Goal: Task Accomplishment & Management: Complete application form

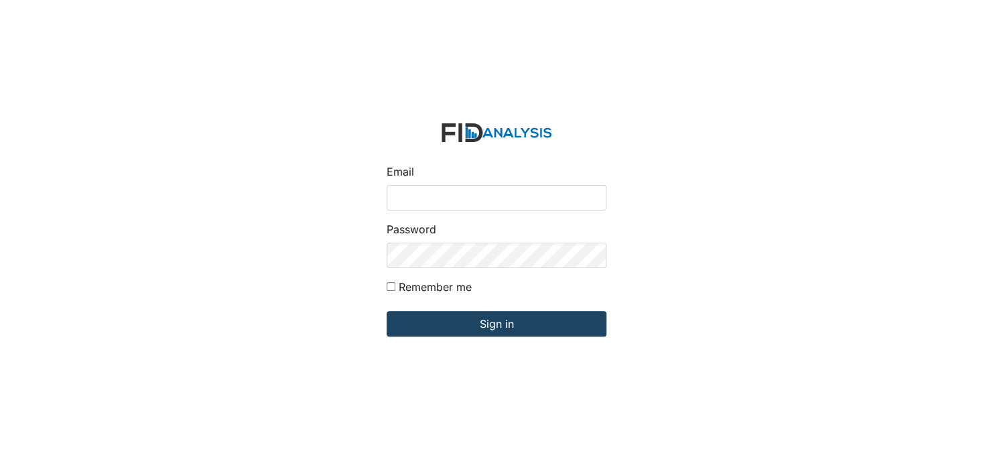
type input "[EMAIL_ADDRESS][DOMAIN_NAME]"
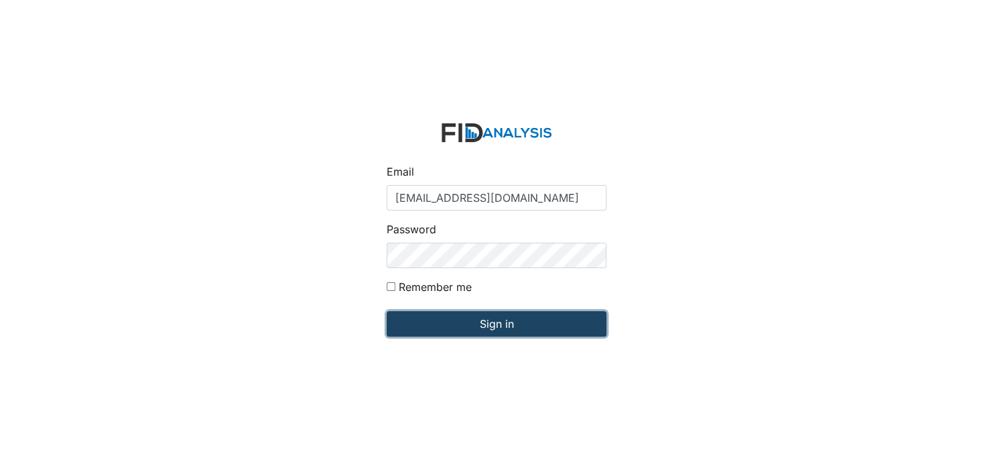
click at [532, 326] on input "Sign in" at bounding box center [497, 323] width 220 height 25
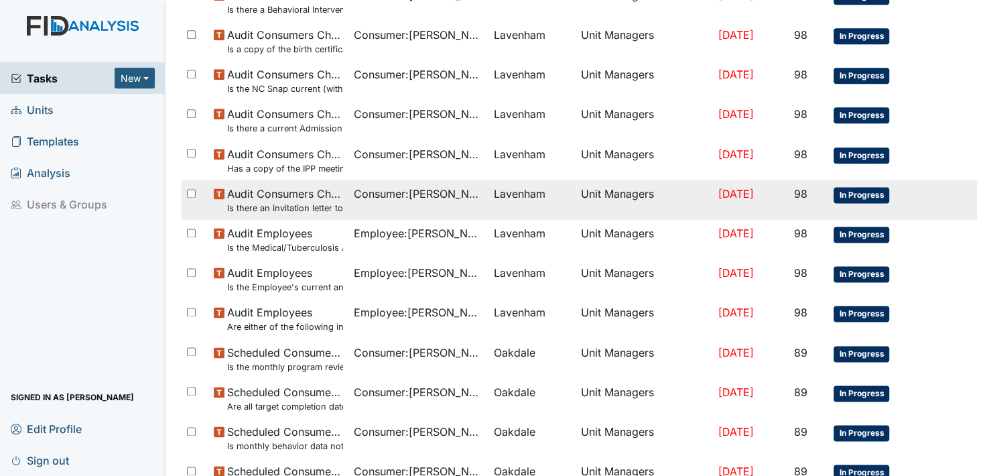
scroll to position [871, 0]
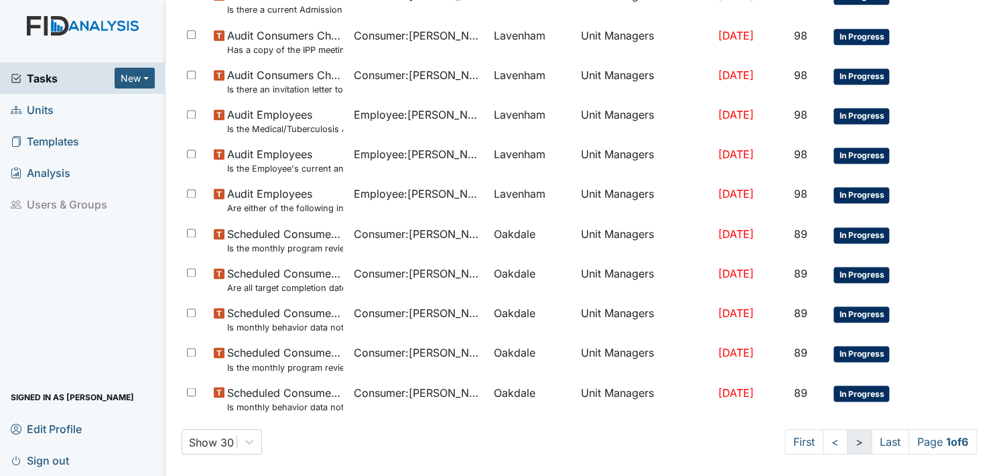
click at [847, 440] on link ">" at bounding box center [859, 441] width 25 height 25
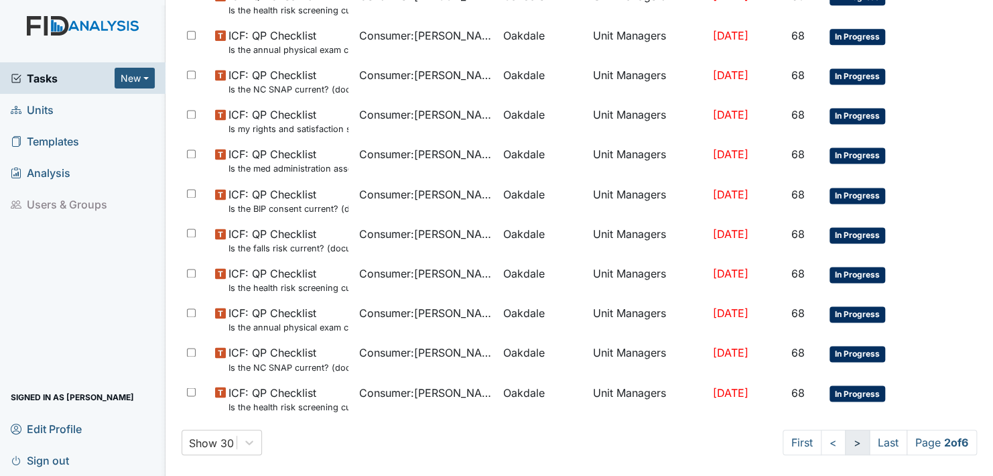
click at [845, 443] on link ">" at bounding box center [857, 442] width 25 height 25
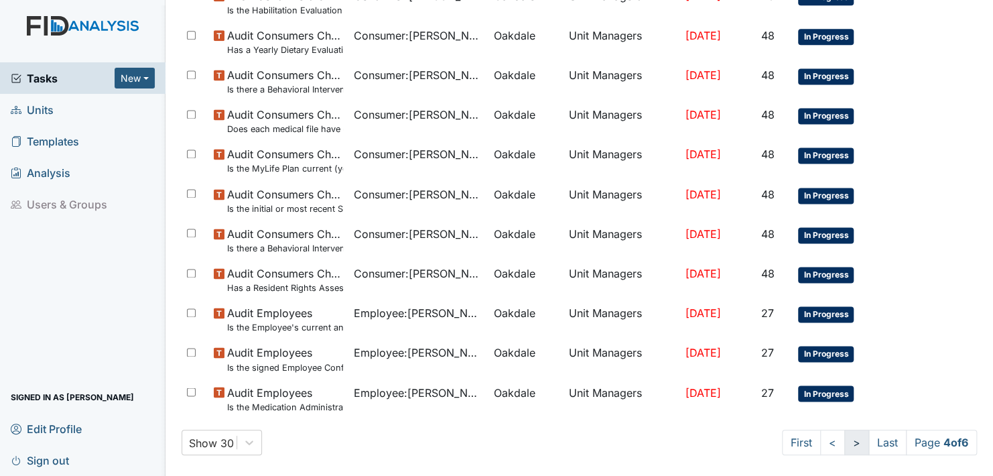
click at [845, 443] on link ">" at bounding box center [857, 442] width 25 height 25
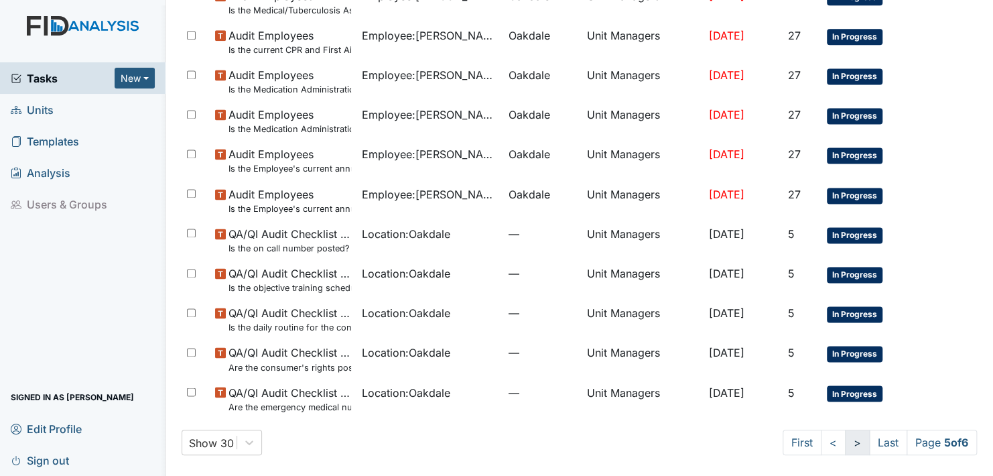
scroll to position [816, 0]
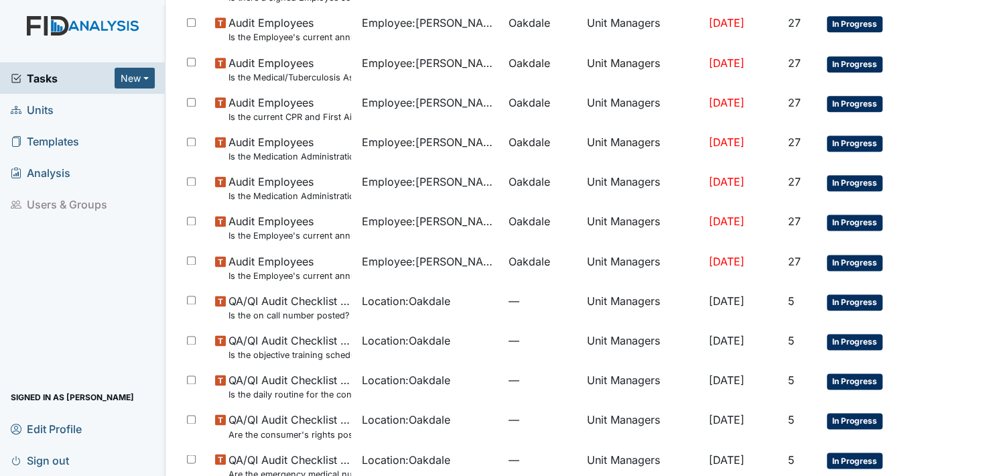
click at [843, 443] on td "In Progress" at bounding box center [870, 426] width 97 height 40
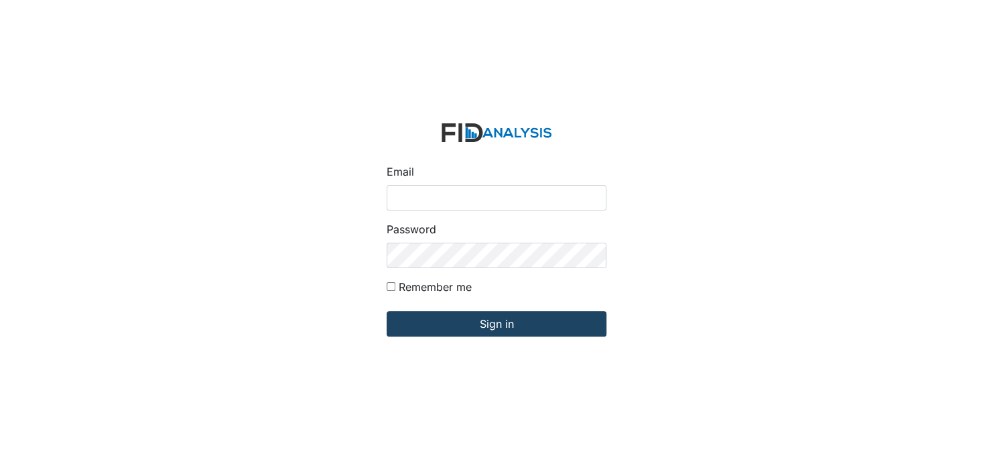
type input "[EMAIL_ADDRESS][DOMAIN_NAME]"
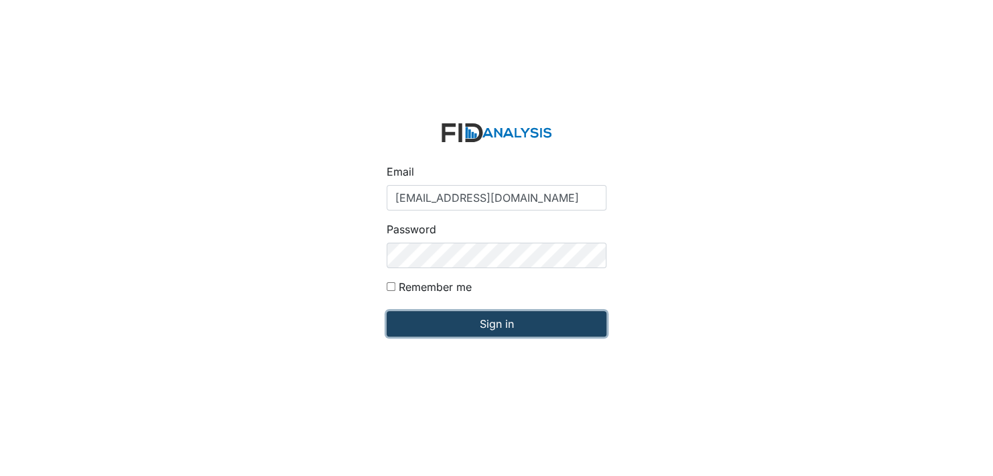
click at [505, 320] on input "Sign in" at bounding box center [497, 323] width 220 height 25
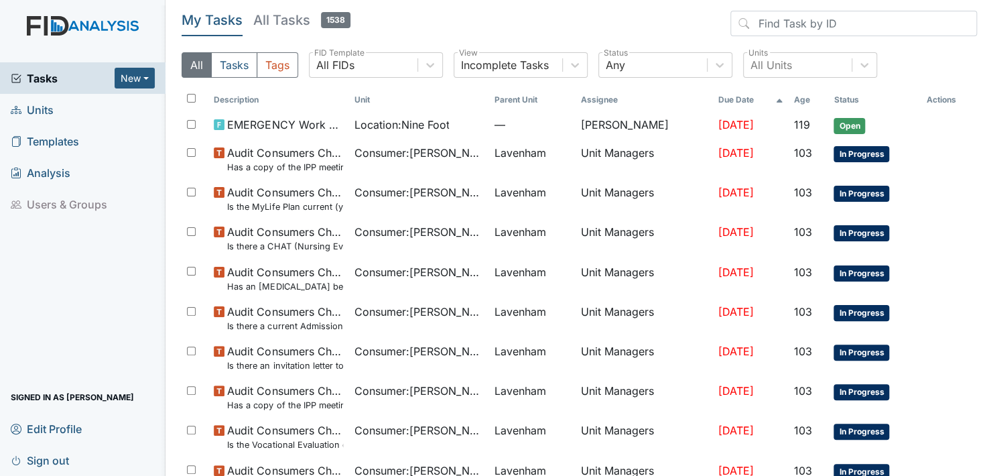
click at [49, 108] on span "Units" at bounding box center [32, 109] width 43 height 21
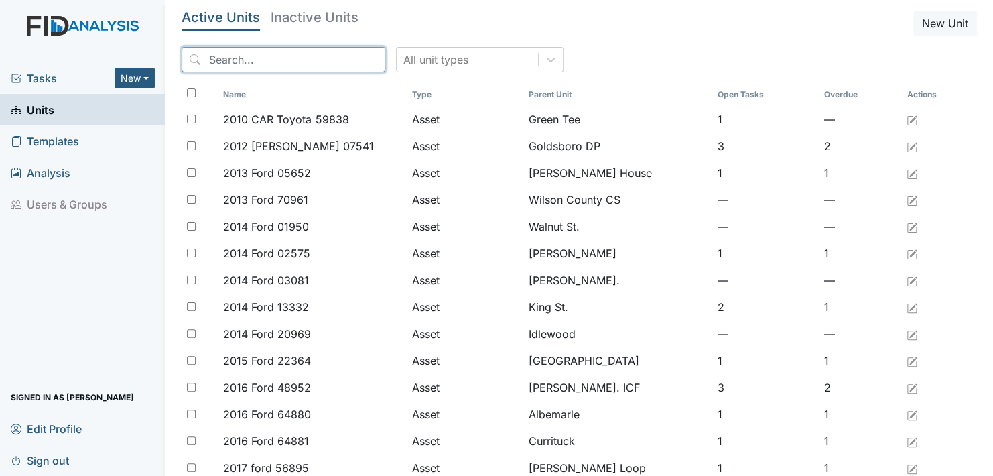
click at [289, 54] on input "search" at bounding box center [284, 59] width 204 height 25
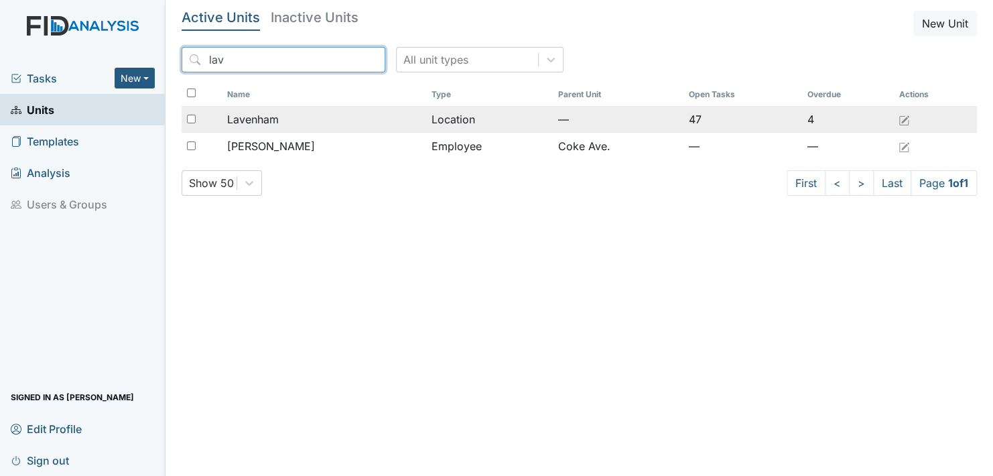
type input "lav"
click at [255, 122] on span "Lavenham" at bounding box center [253, 119] width 52 height 16
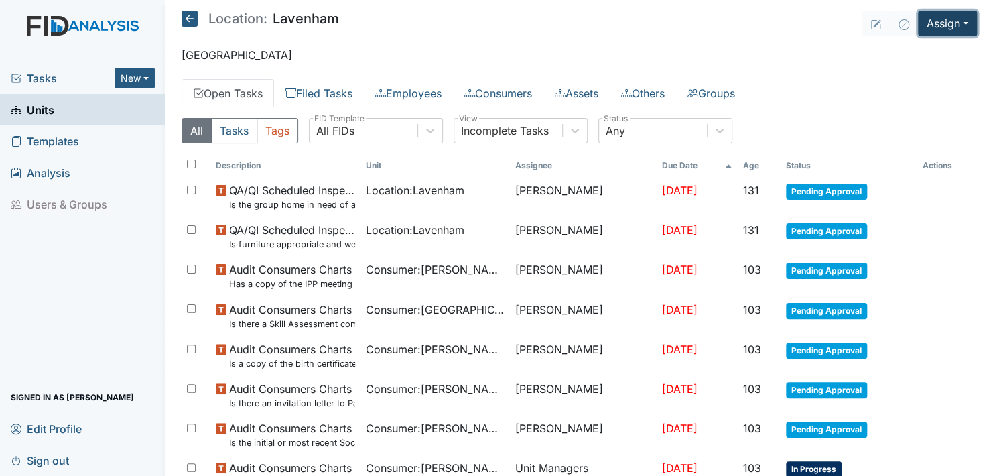
click at [953, 25] on button "Assign" at bounding box center [947, 23] width 59 height 25
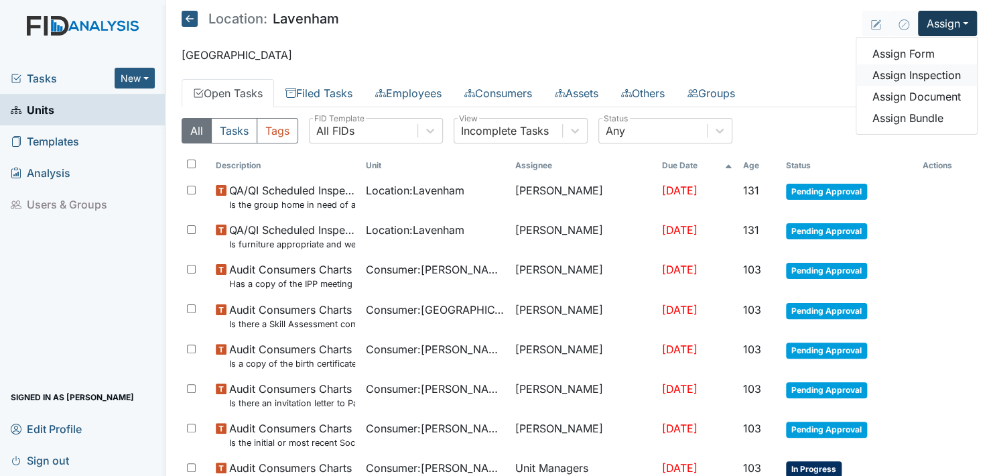
click at [912, 73] on link "Assign Inspection" at bounding box center [917, 74] width 121 height 21
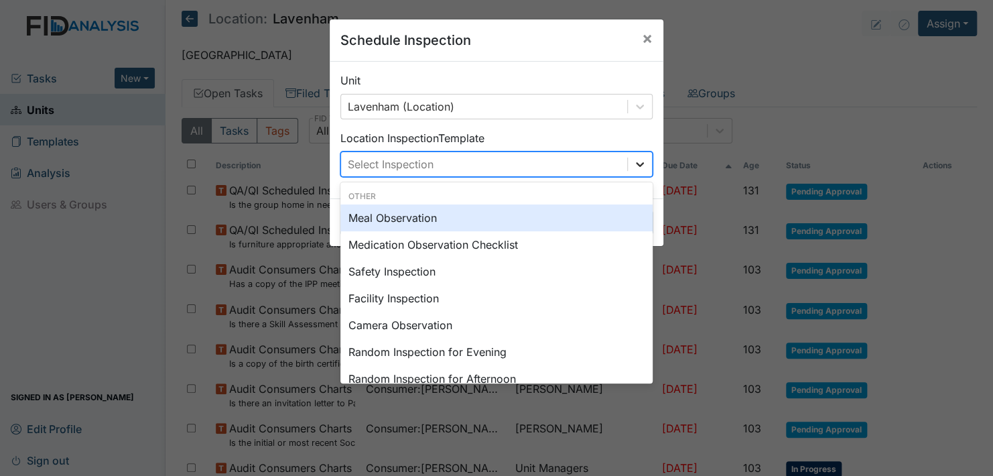
click at [636, 165] on icon at bounding box center [640, 164] width 8 height 5
drag, startPoint x: 641, startPoint y: 39, endPoint x: 698, endPoint y: 36, distance: 56.4
click at [655, 36] on button "×" at bounding box center [647, 38] width 32 height 38
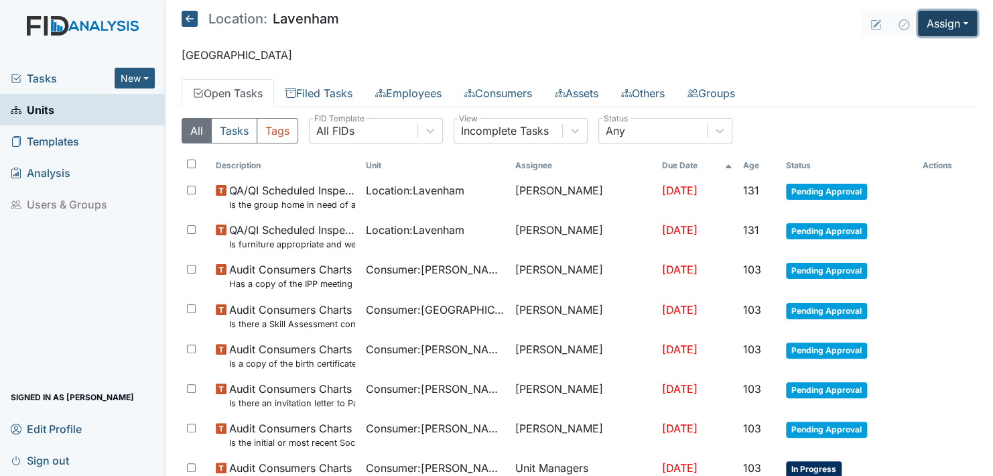
click at [952, 19] on button "Assign" at bounding box center [947, 23] width 59 height 25
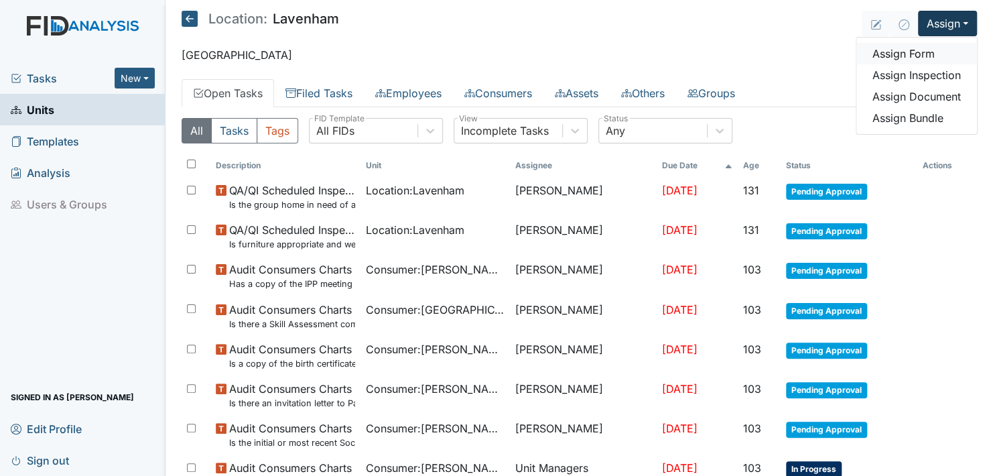
click at [913, 53] on link "Assign Form" at bounding box center [917, 53] width 121 height 21
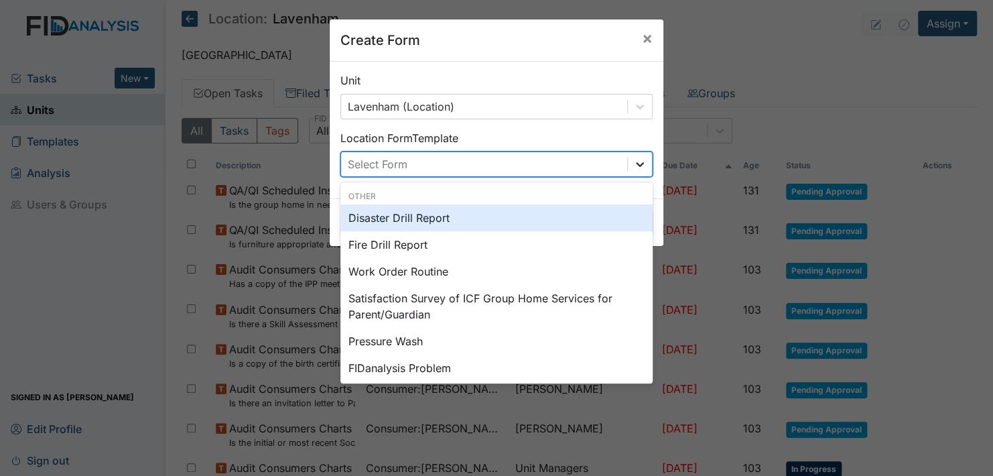
click at [635, 162] on icon at bounding box center [639, 164] width 13 height 13
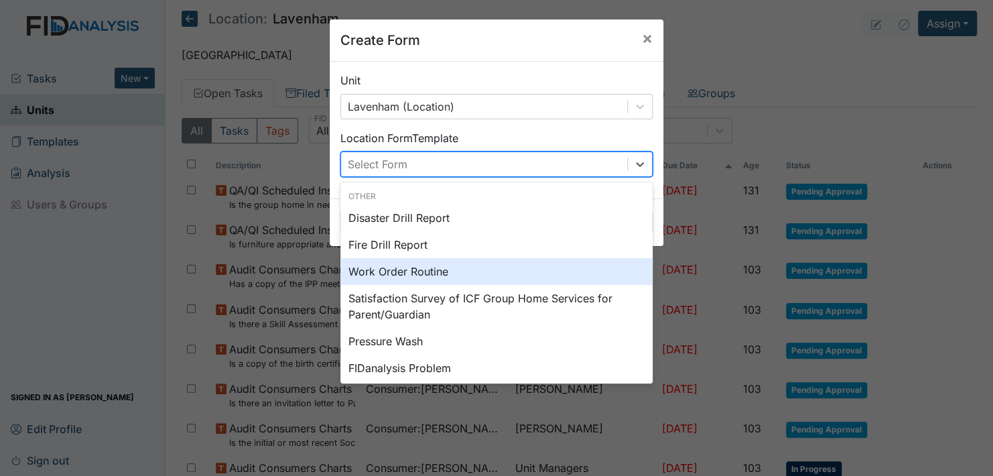
click at [409, 267] on div "Work Order Routine" at bounding box center [496, 271] width 312 height 27
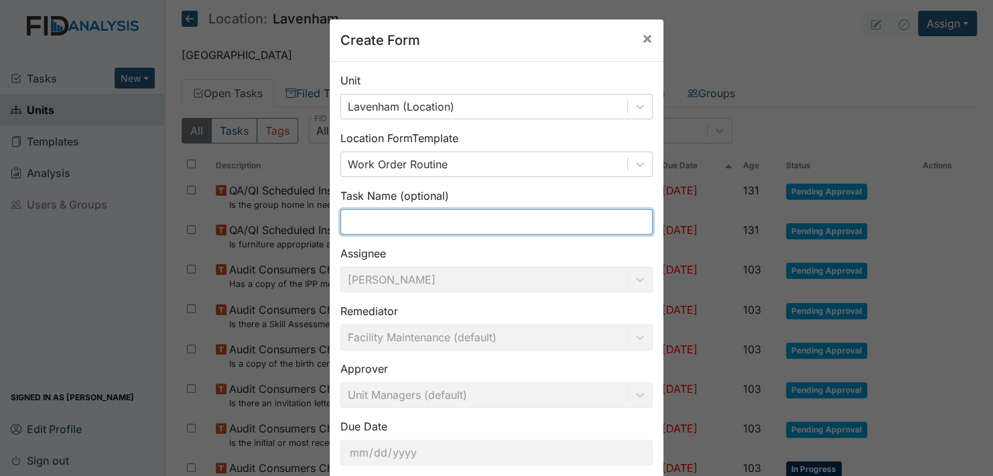
click at [348, 224] on input "text" at bounding box center [496, 221] width 312 height 25
click at [377, 221] on input "Carpet repair" at bounding box center [496, 221] width 312 height 25
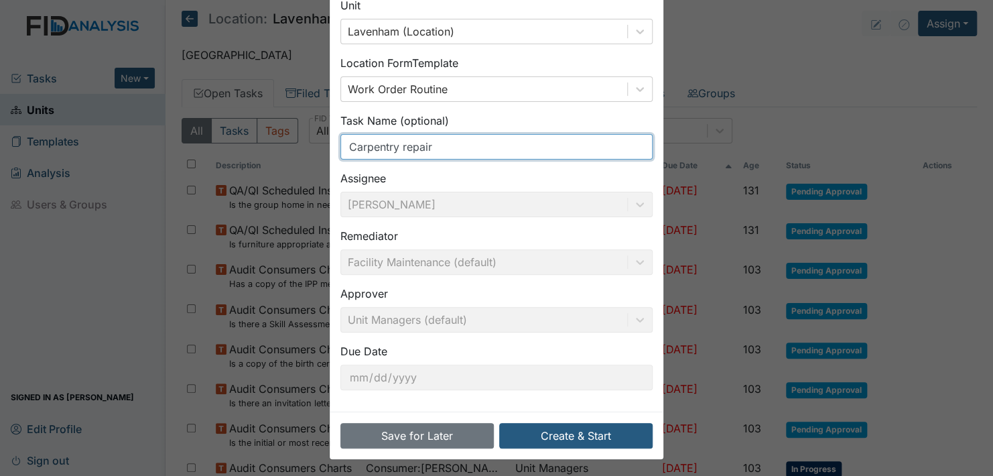
scroll to position [76, 0]
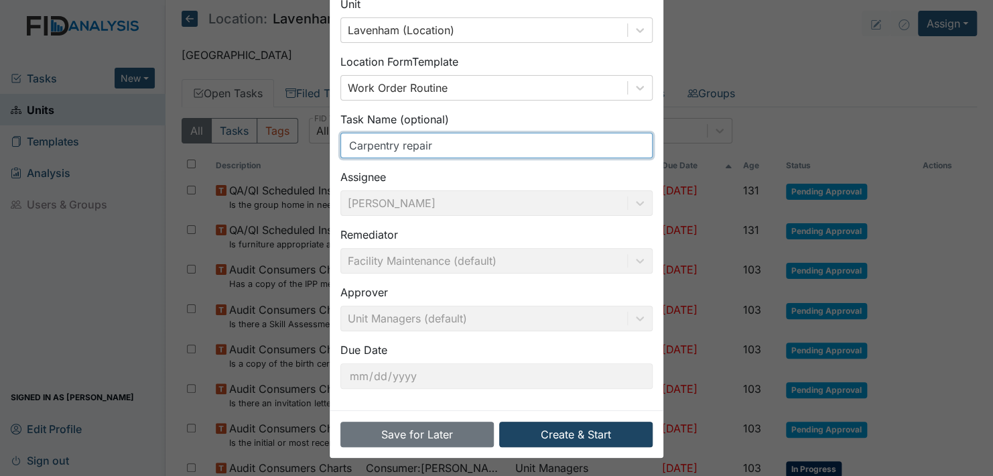
type input "Carpentry repair"
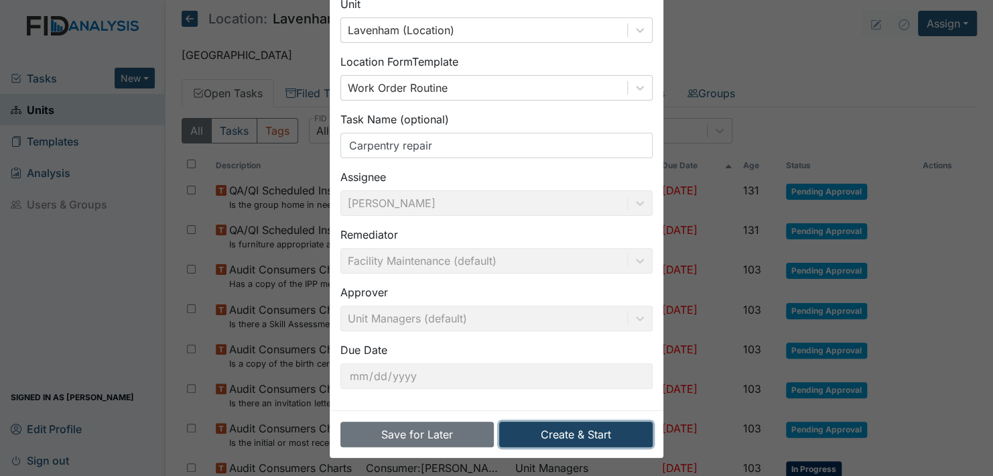
click at [556, 436] on button "Create & Start" at bounding box center [575, 434] width 153 height 25
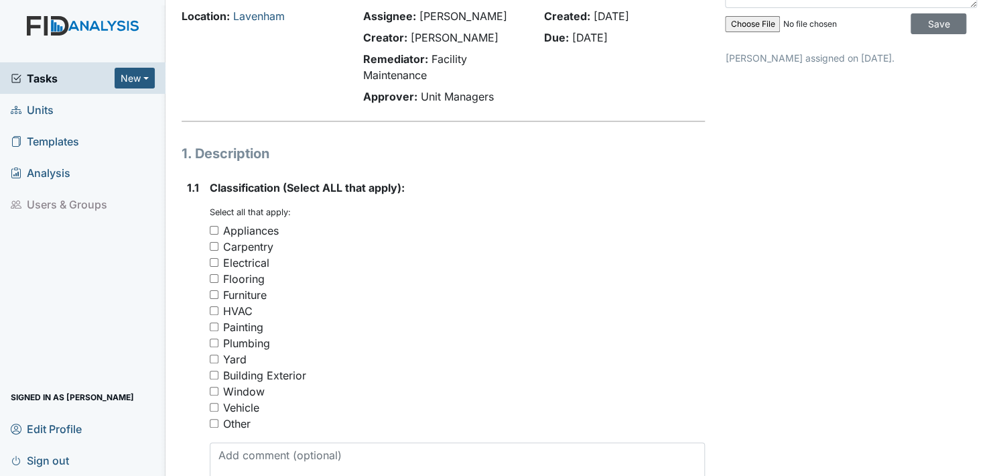
scroll to position [134, 0]
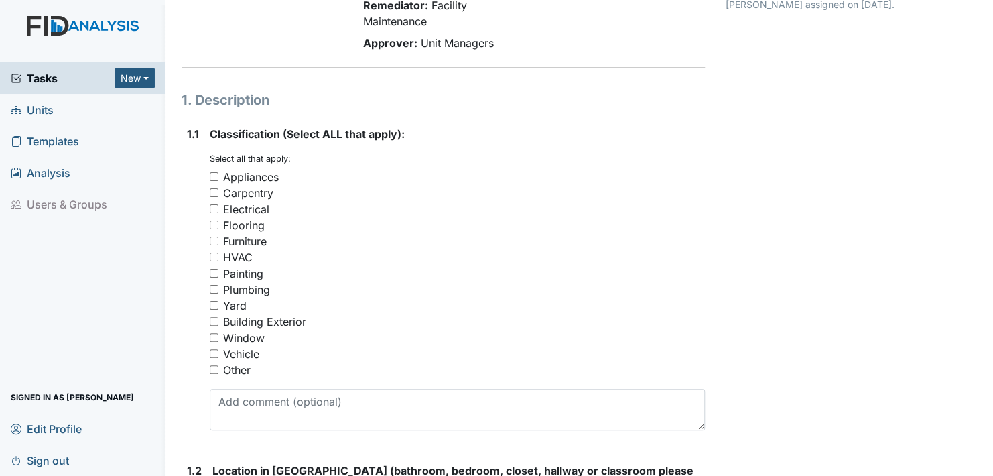
click at [212, 192] on input "Carpentry" at bounding box center [214, 192] width 9 height 9
checkbox input "true"
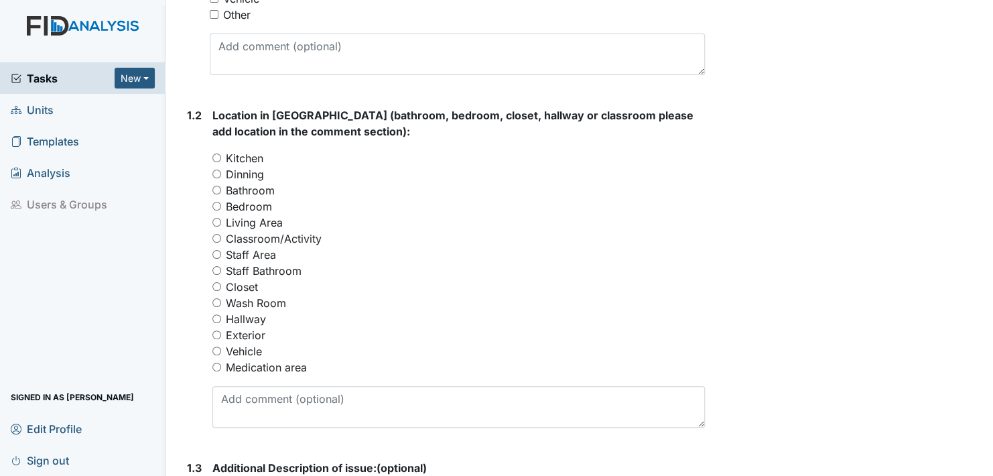
scroll to position [536, 0]
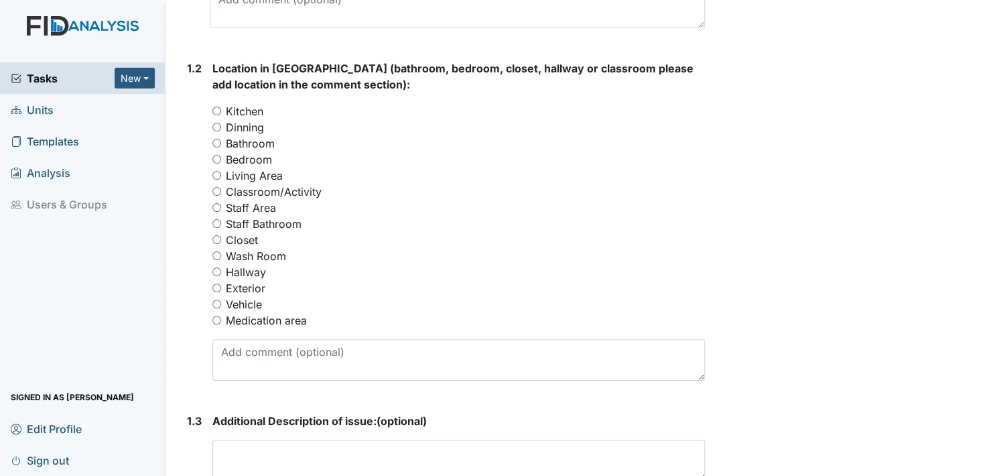
click at [219, 160] on input "Bedroom" at bounding box center [216, 159] width 9 height 9
radio input "true"
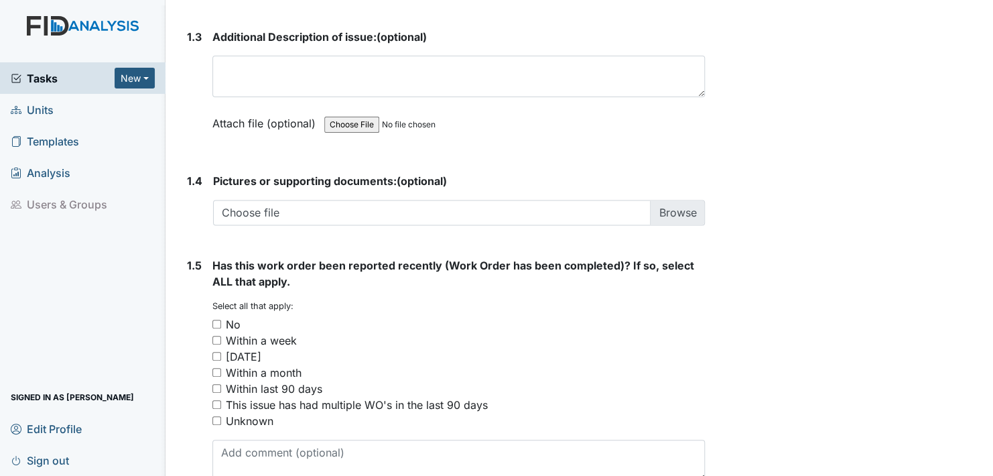
scroll to position [791, 0]
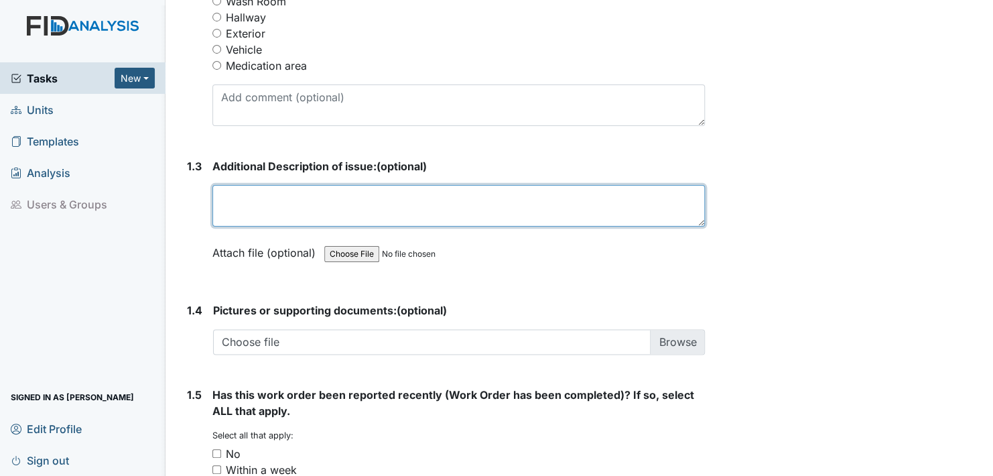
click at [233, 218] on textarea at bounding box center [458, 206] width 493 height 42
type textarea "room number three knobs need to be replaced."
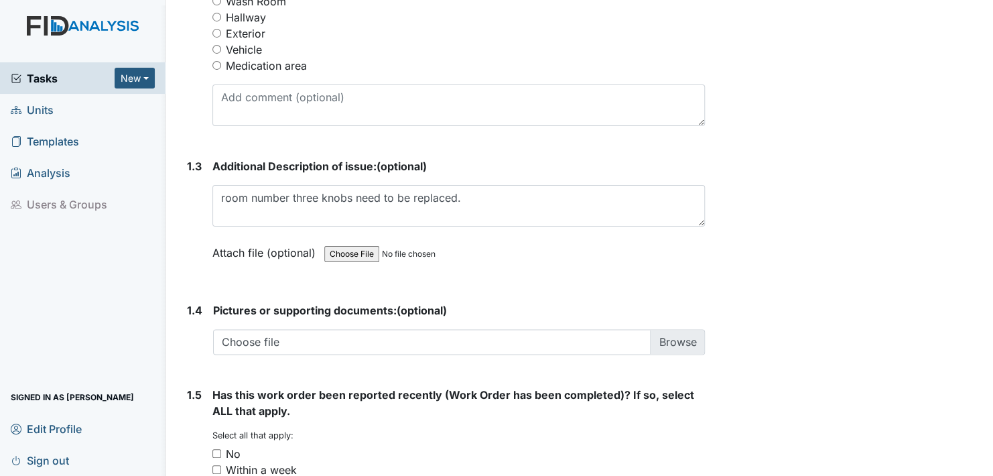
click at [231, 250] on label "Attach file (optional)" at bounding box center [266, 248] width 109 height 23
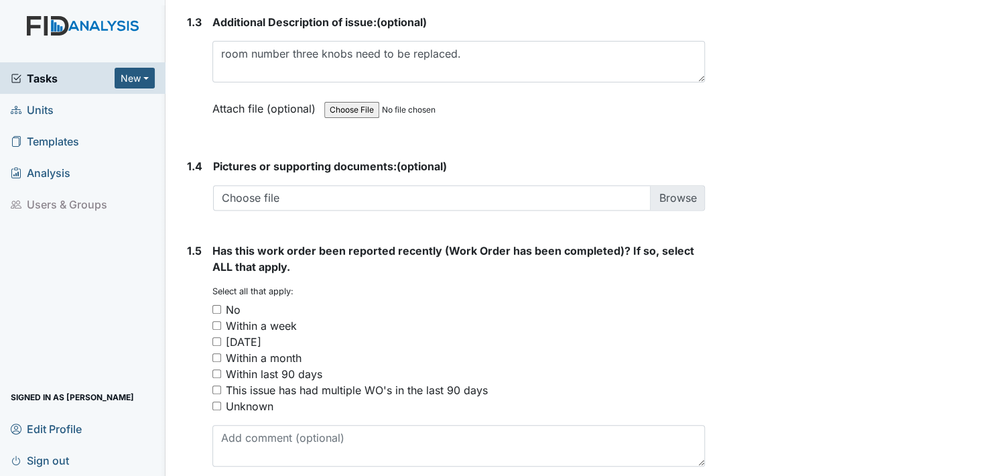
scroll to position [992, 0]
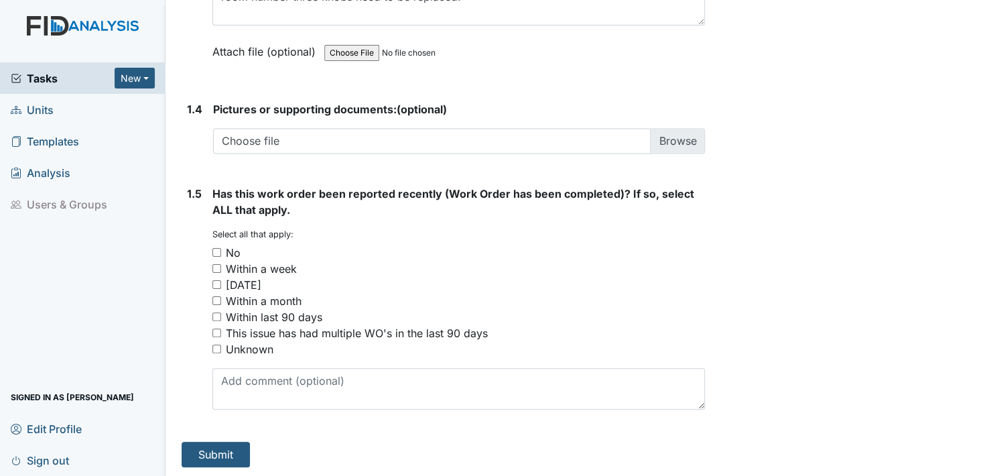
drag, startPoint x: 216, startPoint y: 252, endPoint x: 239, endPoint y: 306, distance: 58.9
click at [221, 259] on div "You must select one or more of the below options. Select all that apply: No Wit…" at bounding box center [458, 293] width 493 height 129
drag, startPoint x: 218, startPoint y: 249, endPoint x: 204, endPoint y: 272, distance: 27.0
click at [210, 263] on div "1.5 Has this work order been reported recently (Work Order has been completed)?…" at bounding box center [443, 303] width 523 height 235
click at [218, 251] on input "No" at bounding box center [216, 252] width 9 height 9
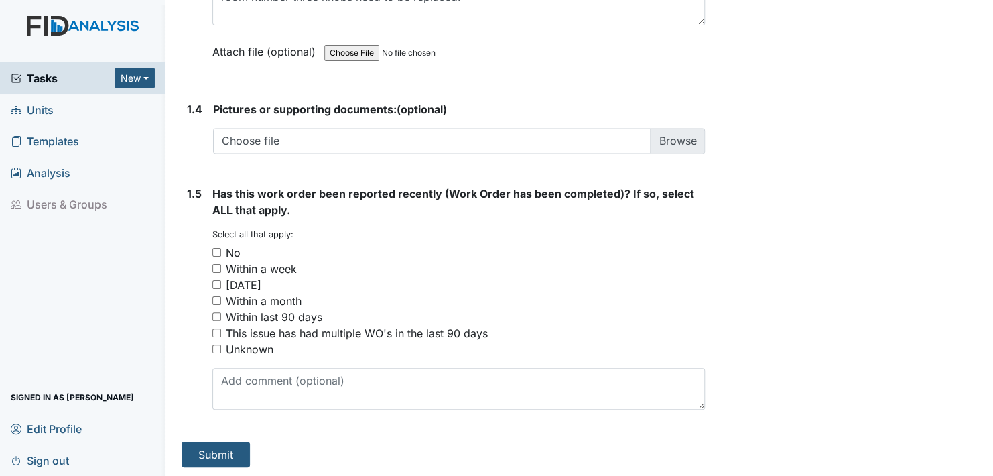
checkbox input "true"
click at [212, 450] on button "Submit" at bounding box center [216, 454] width 68 height 25
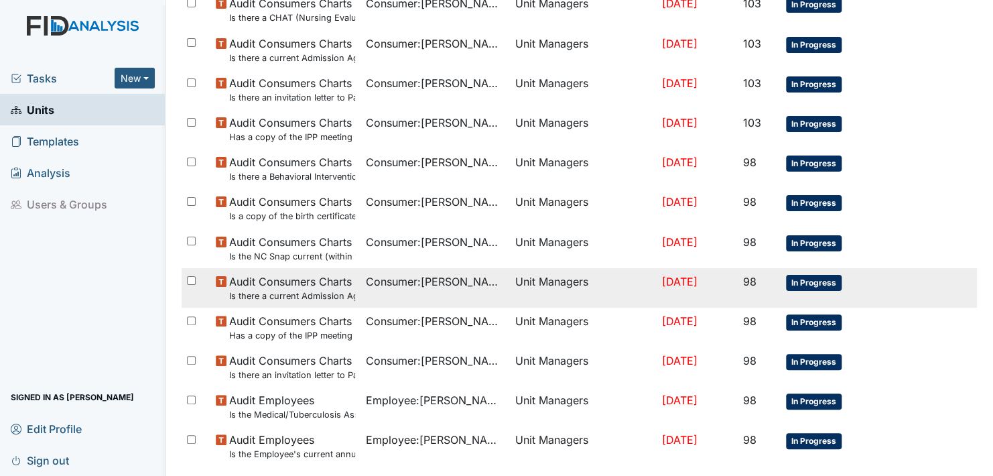
scroll to position [1003, 0]
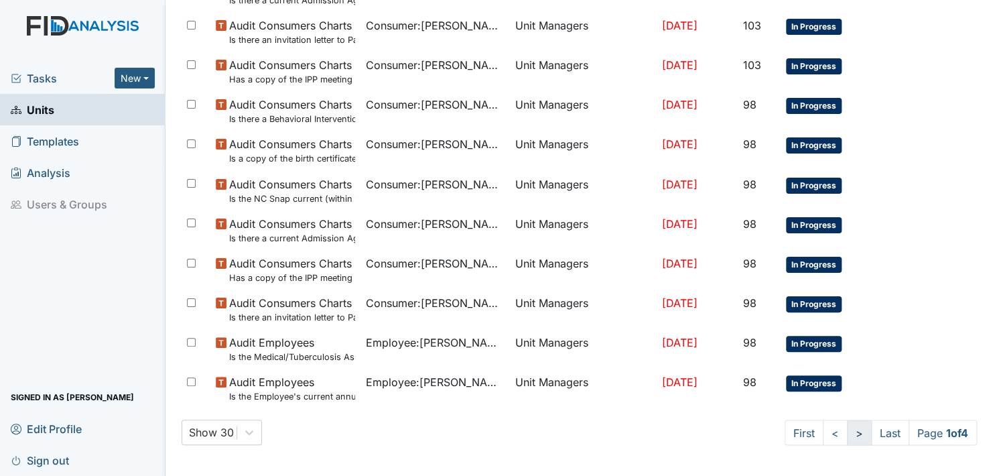
click at [847, 432] on link ">" at bounding box center [859, 432] width 25 height 25
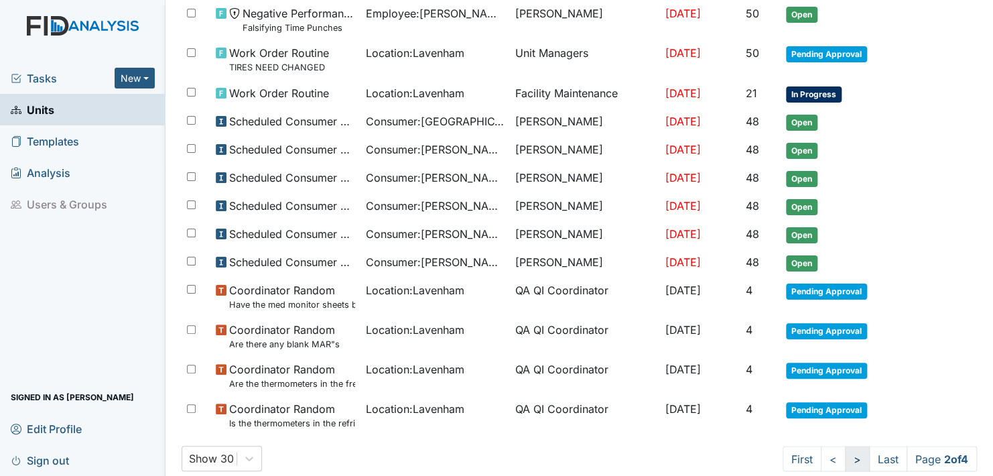
scroll to position [918, 0]
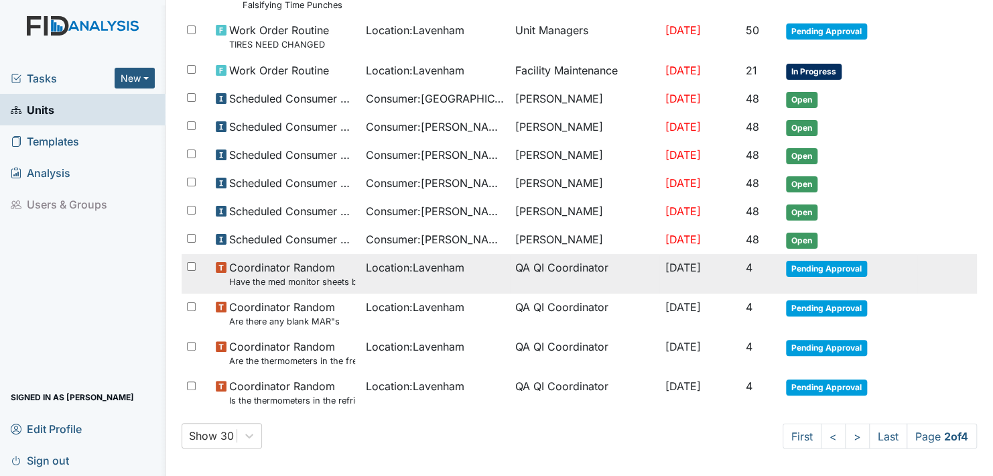
click at [818, 263] on span "Pending Approval" at bounding box center [826, 269] width 81 height 16
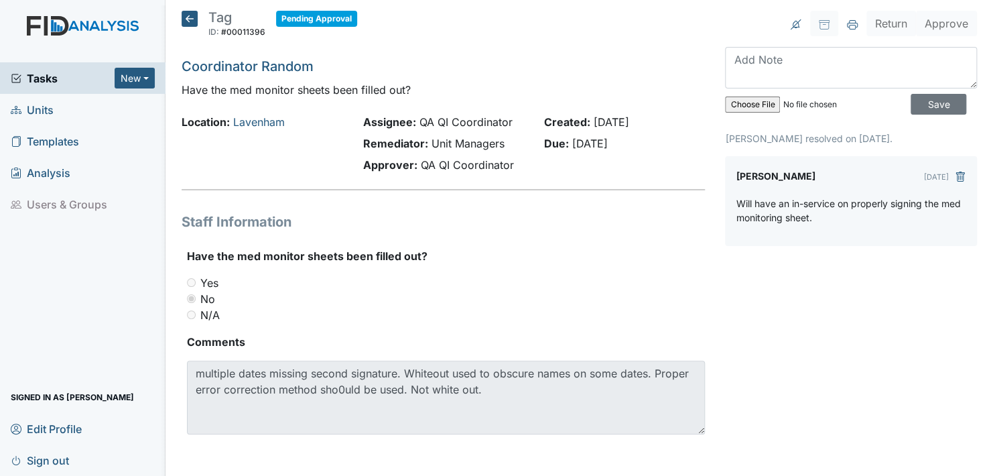
click at [934, 277] on div "Return Approve Archive Task × Are you sure you want to archive this task? It wi…" at bounding box center [851, 239] width 272 height 456
click at [729, 72] on textarea at bounding box center [851, 68] width 252 height 42
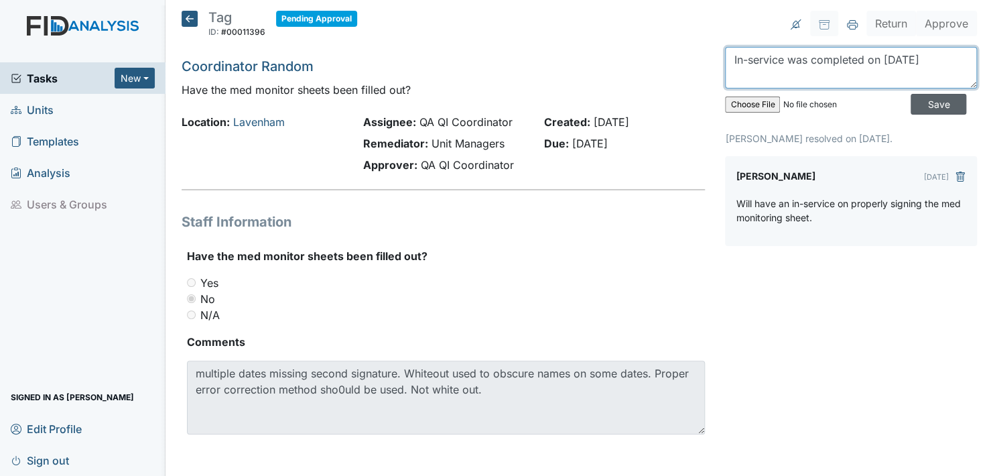
type textarea "In-service was completed on [DATE]"
click at [924, 101] on input "Save" at bounding box center [939, 104] width 56 height 21
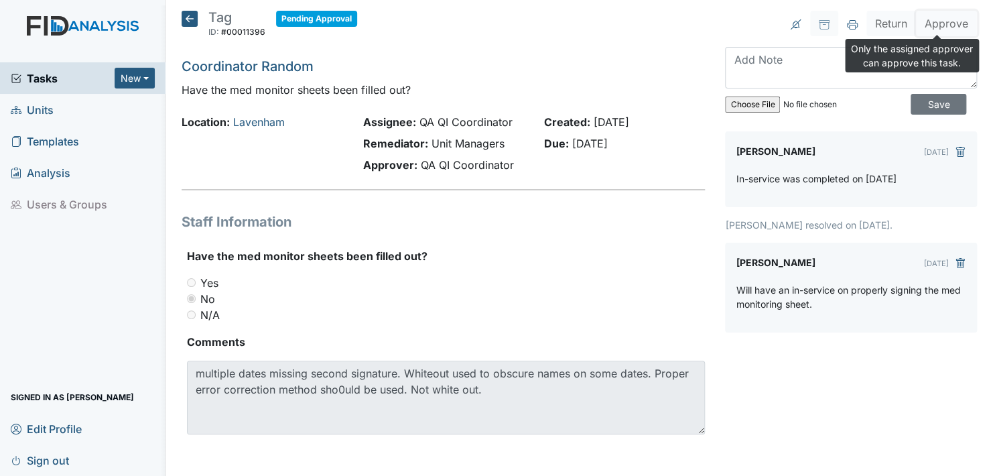
click at [935, 25] on button "Approve" at bounding box center [946, 23] width 61 height 25
click at [689, 8] on main "Tag ID: #00011396 Pending Approval Autosaving... Coordinator Random Have the me…" at bounding box center [580, 238] width 828 height 476
click at [940, 23] on button "Approve" at bounding box center [946, 23] width 61 height 25
